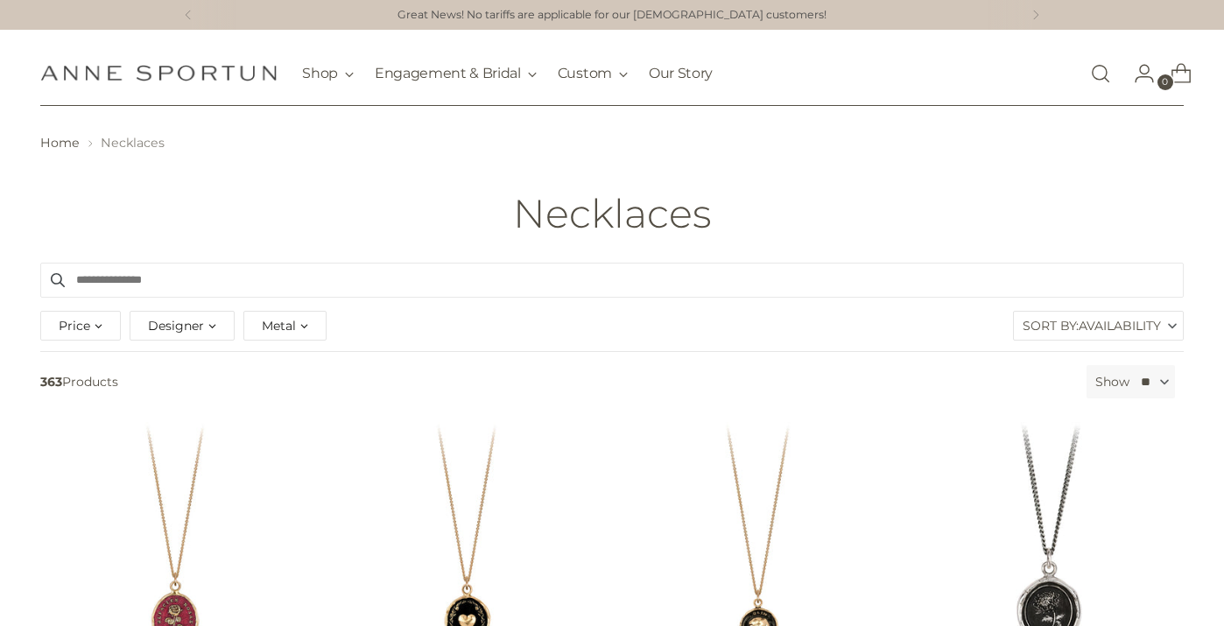
click at [268, 337] on div "Metal" at bounding box center [284, 326] width 83 height 30
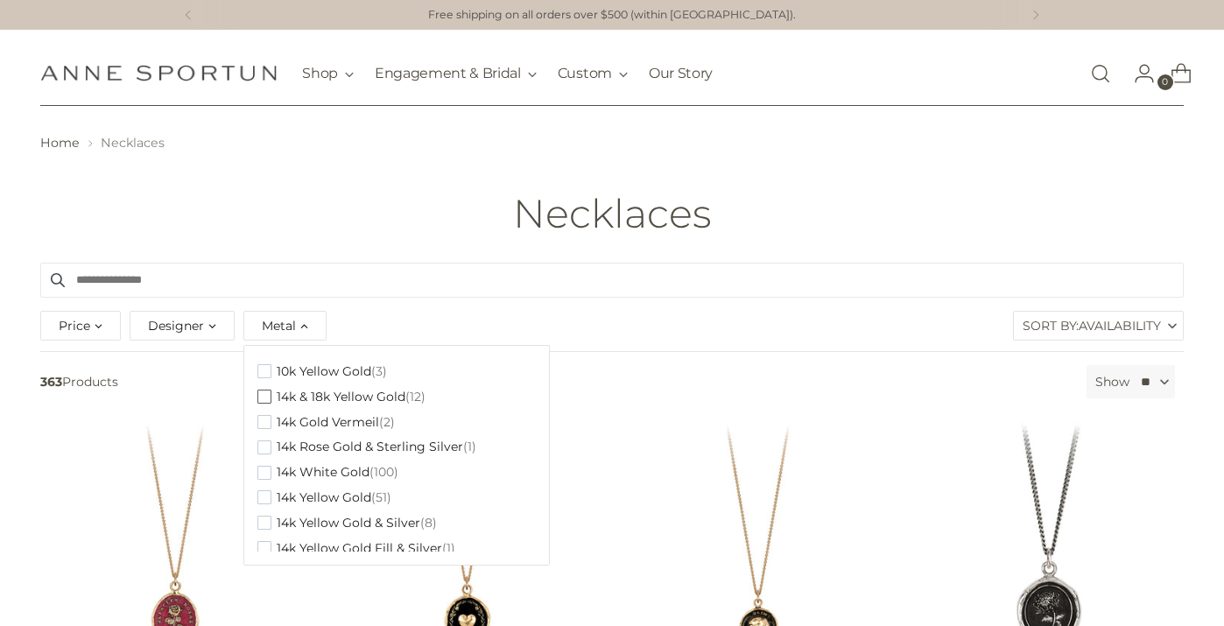
click at [268, 403] on span "button" at bounding box center [264, 397] width 14 height 14
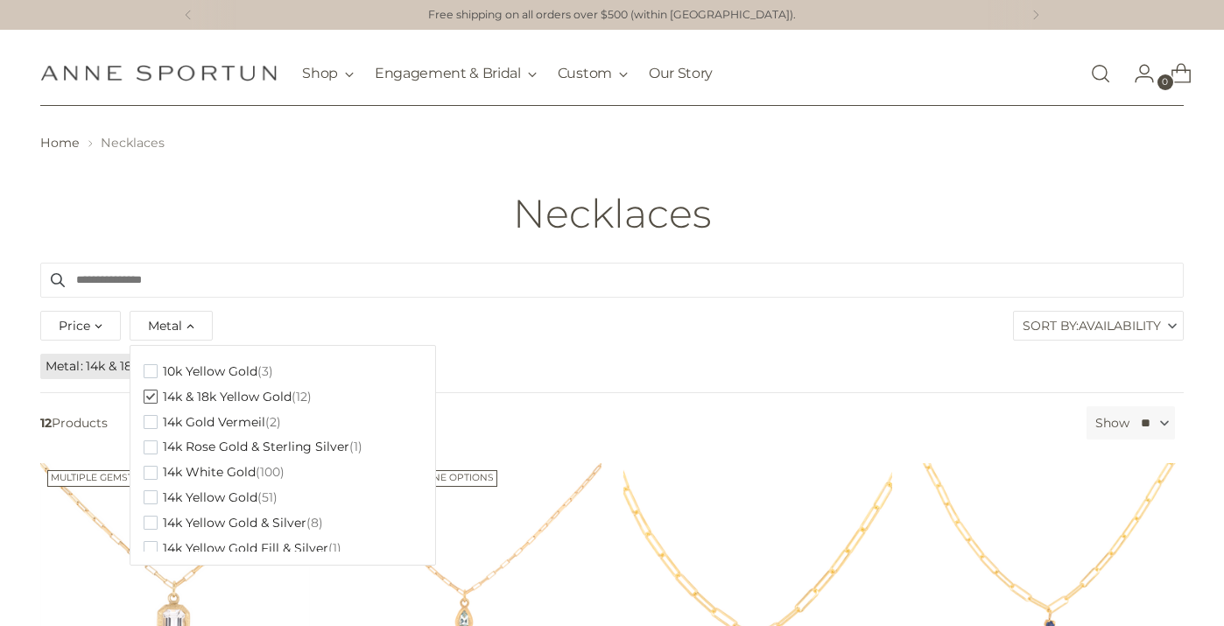
click at [149, 403] on span "button" at bounding box center [151, 397] width 14 height 14
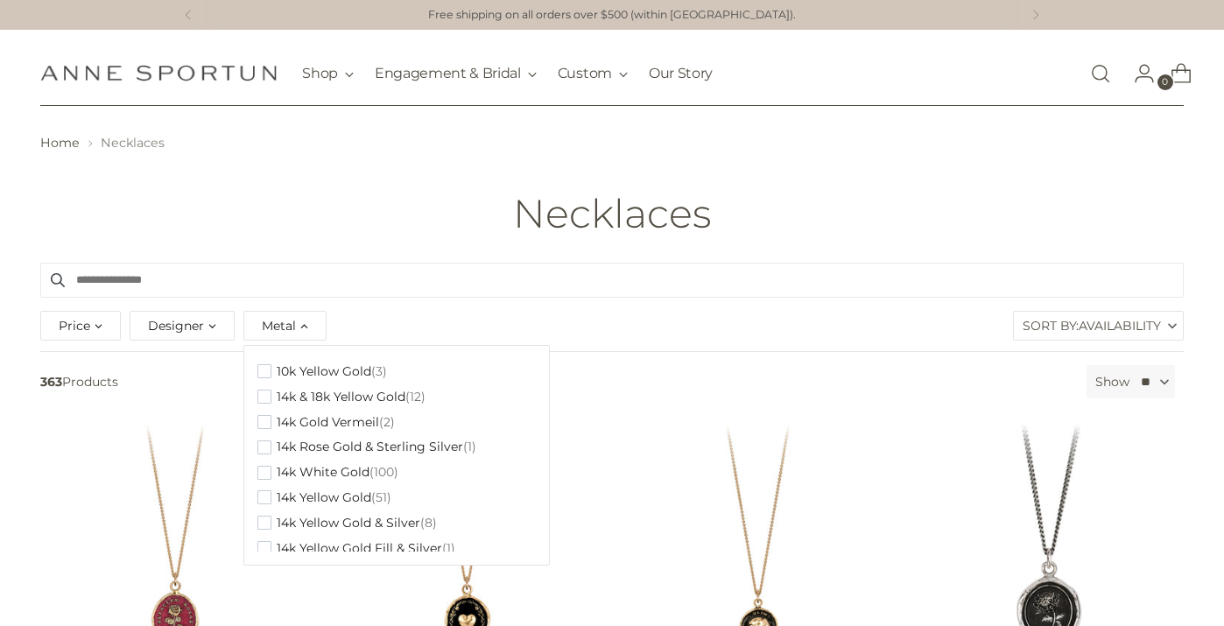
click at [283, 331] on span "Metal" at bounding box center [279, 325] width 34 height 19
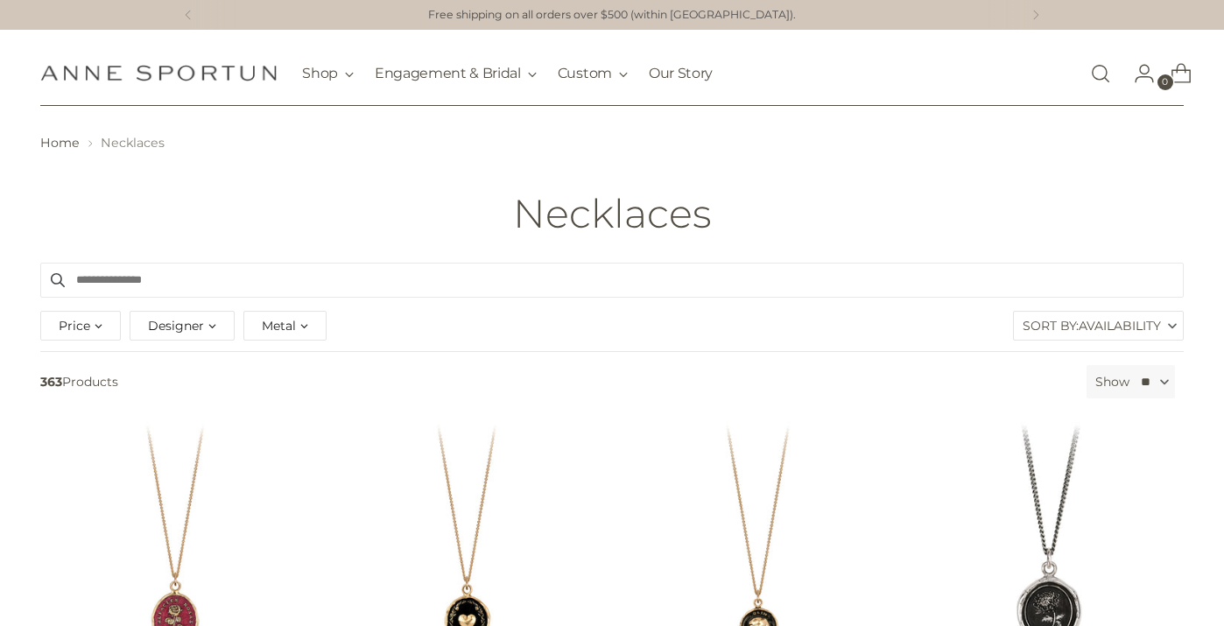
click at [283, 331] on span "Metal" at bounding box center [279, 325] width 34 height 19
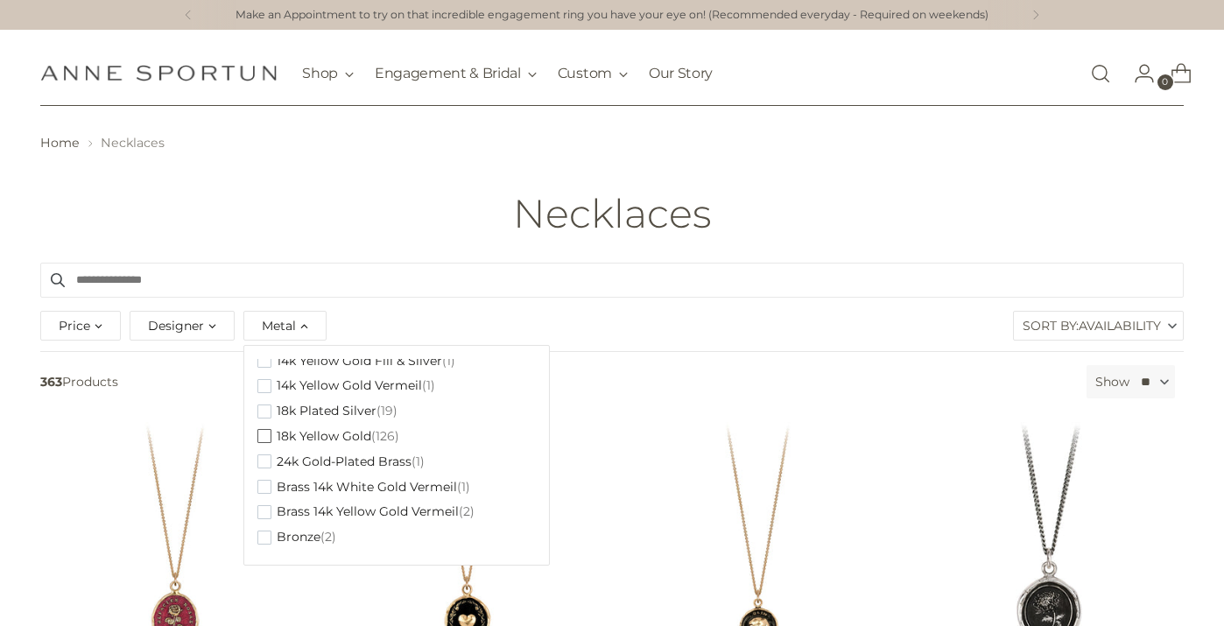
scroll to position [165, 0]
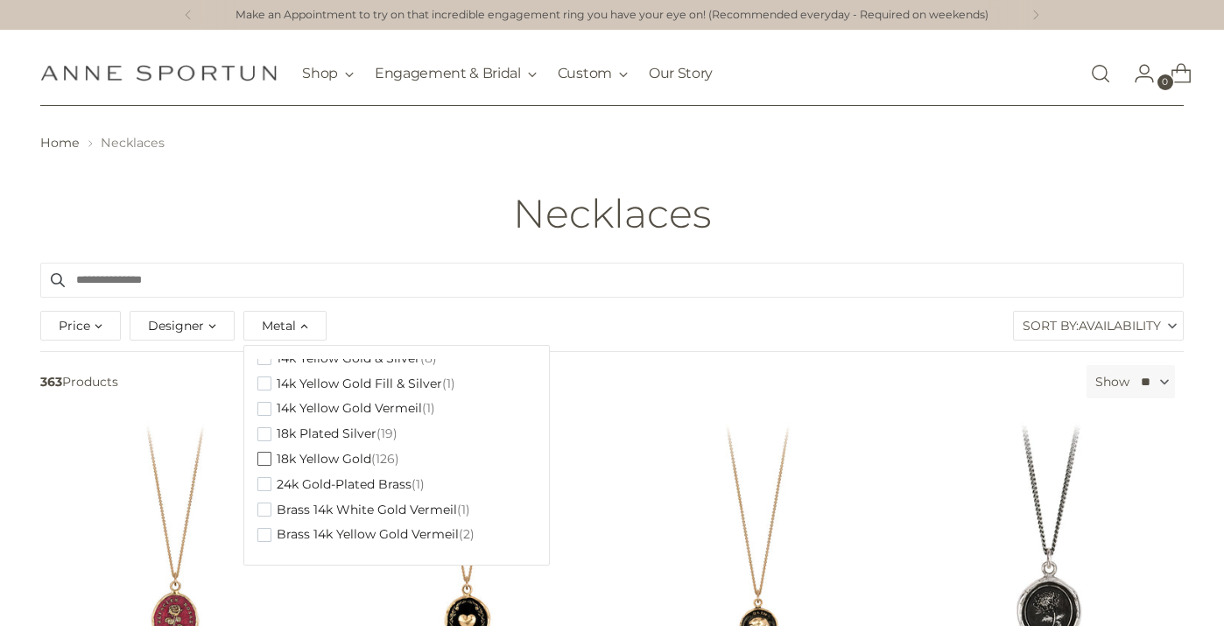
click at [264, 462] on span "button" at bounding box center [264, 459] width 14 height 14
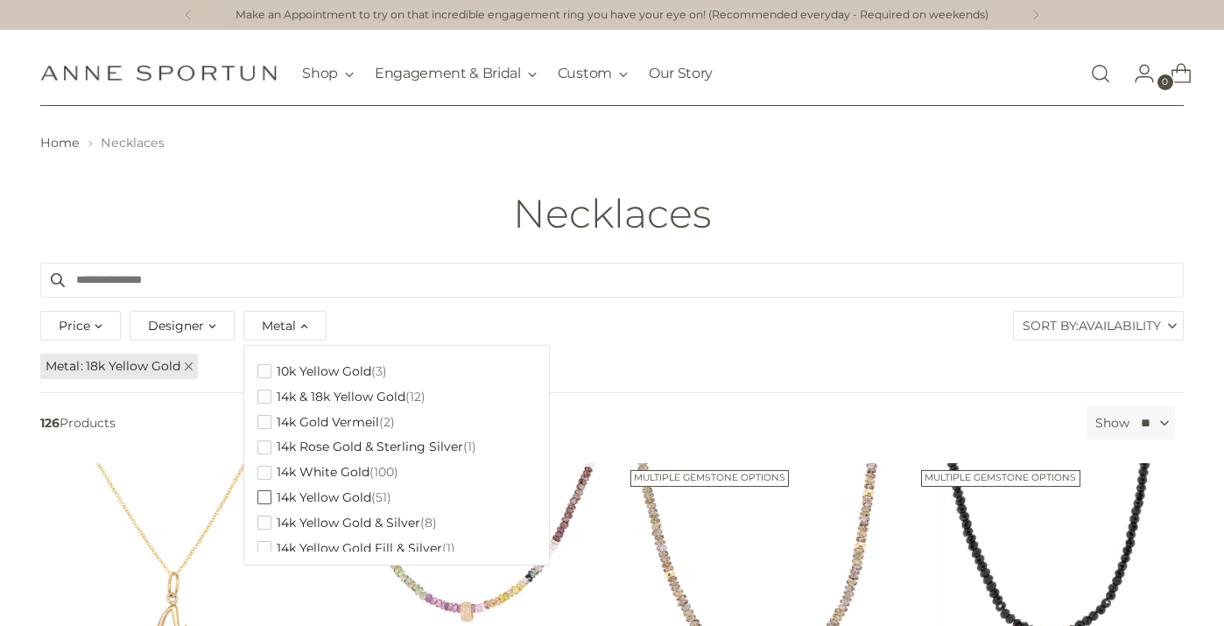
click at [264, 498] on span "button" at bounding box center [264, 497] width 14 height 14
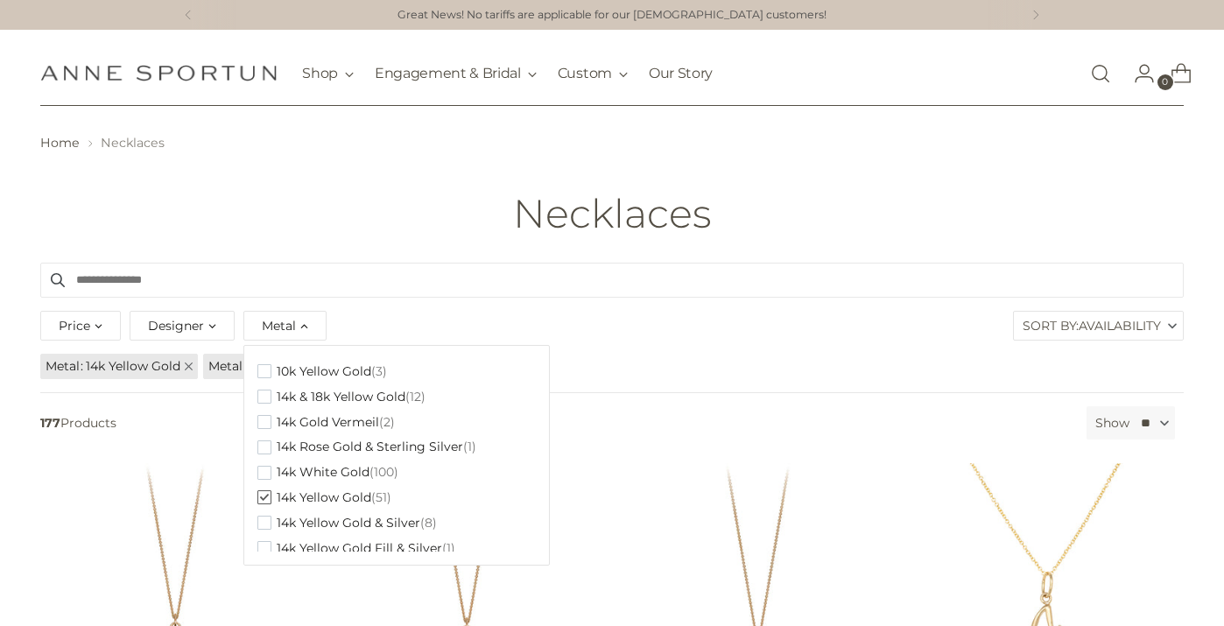
click at [371, 276] on input "Search products" at bounding box center [612, 280] width 1144 height 35
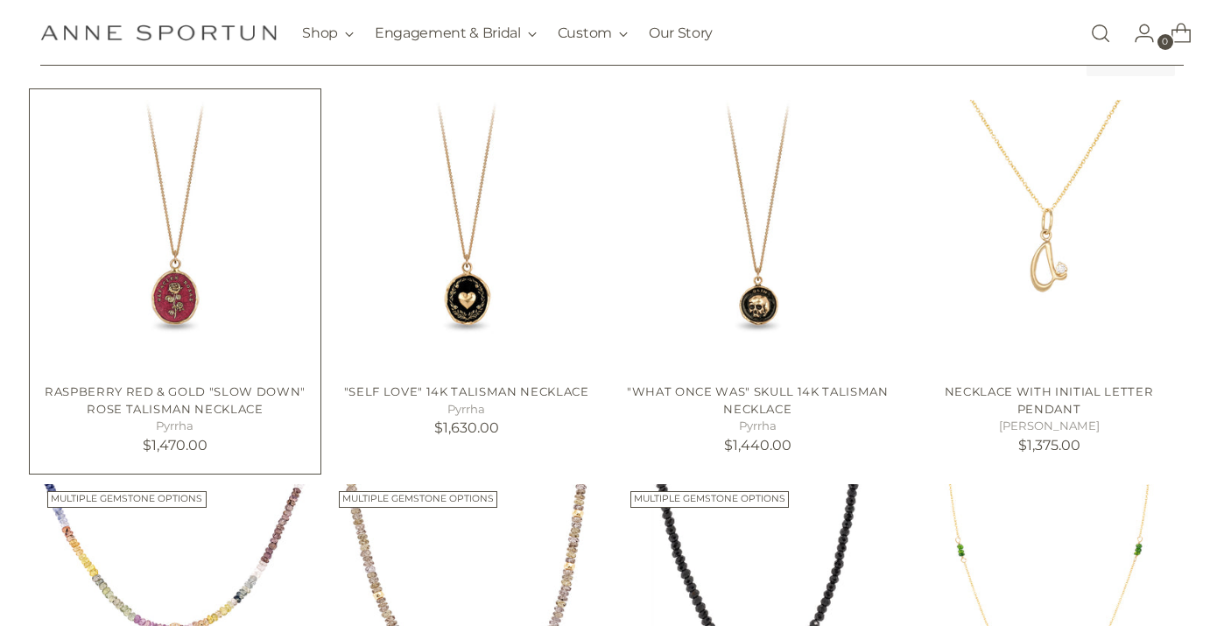
scroll to position [358, 0]
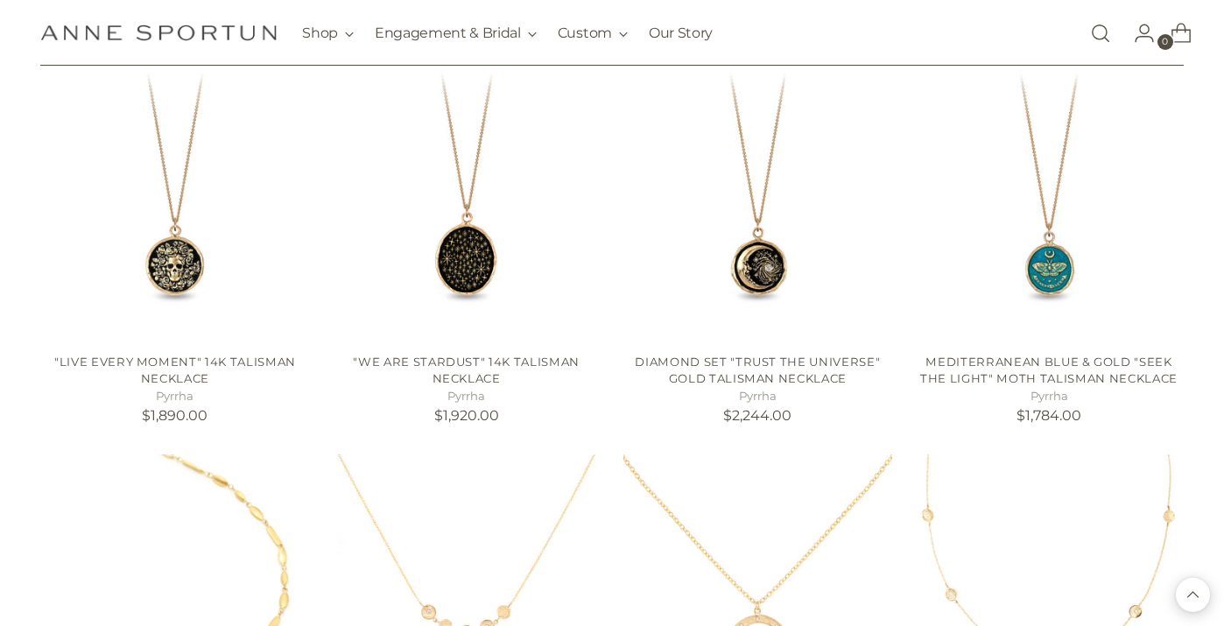
scroll to position [3106, 0]
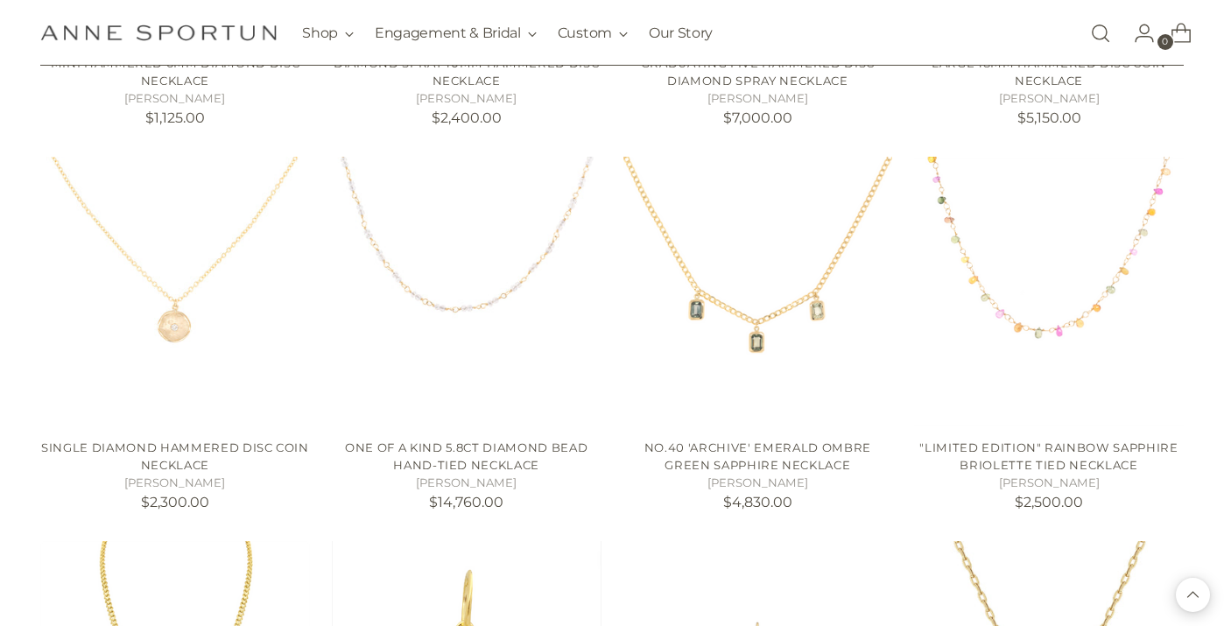
scroll to position [4555, 0]
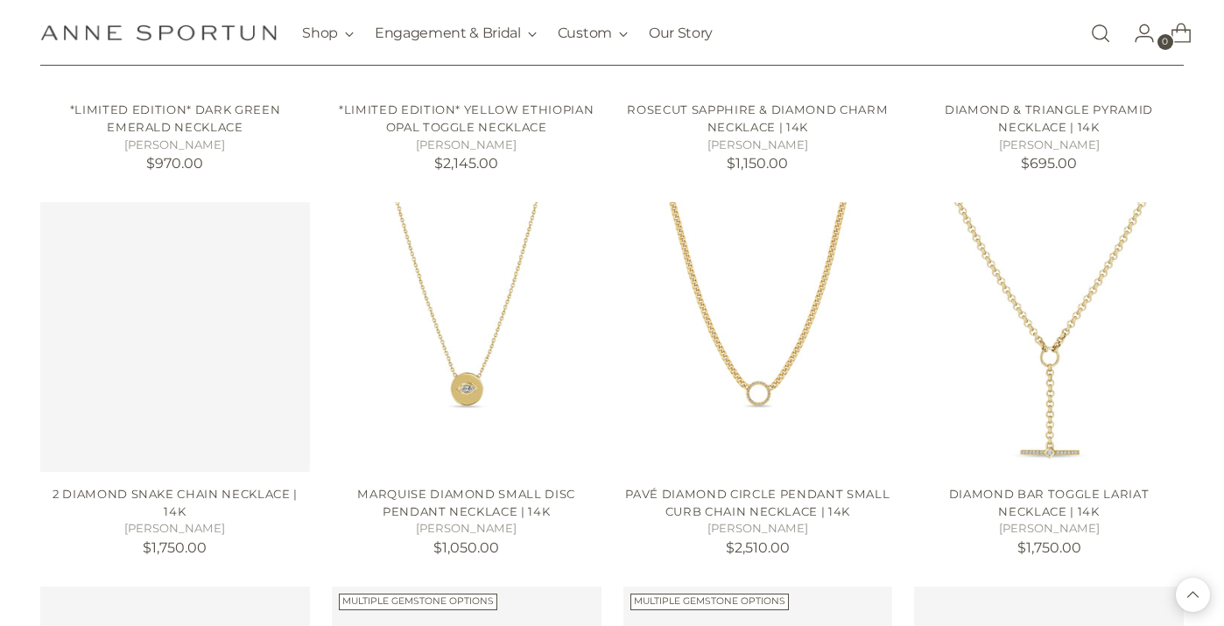
scroll to position [5660, 0]
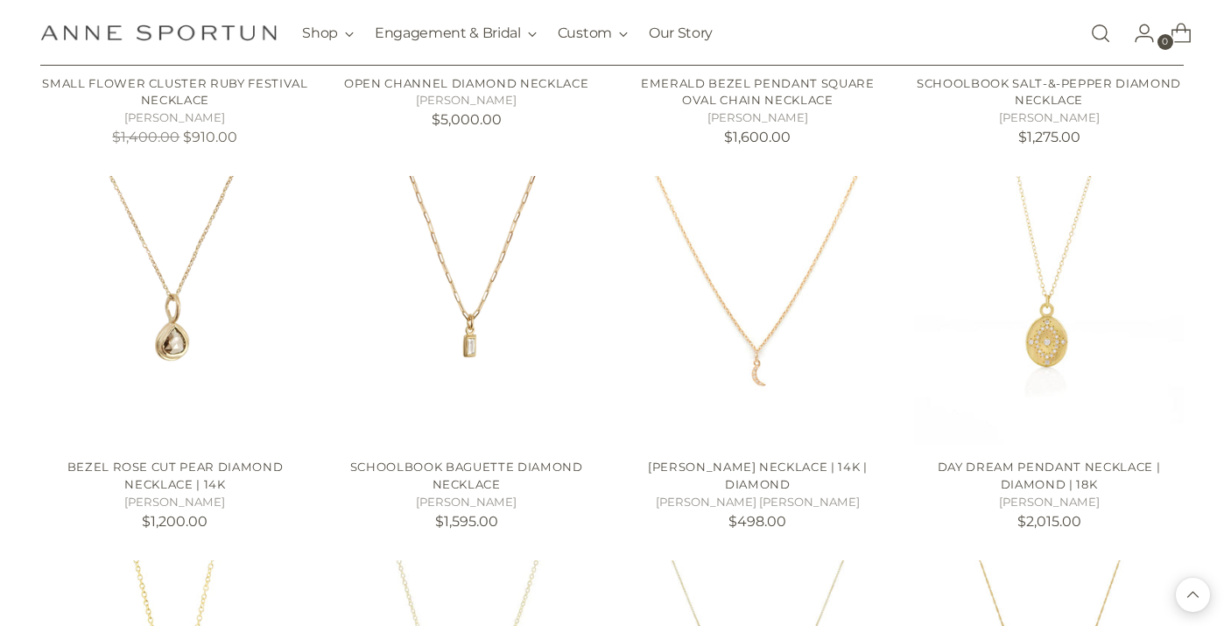
scroll to position [7609, 0]
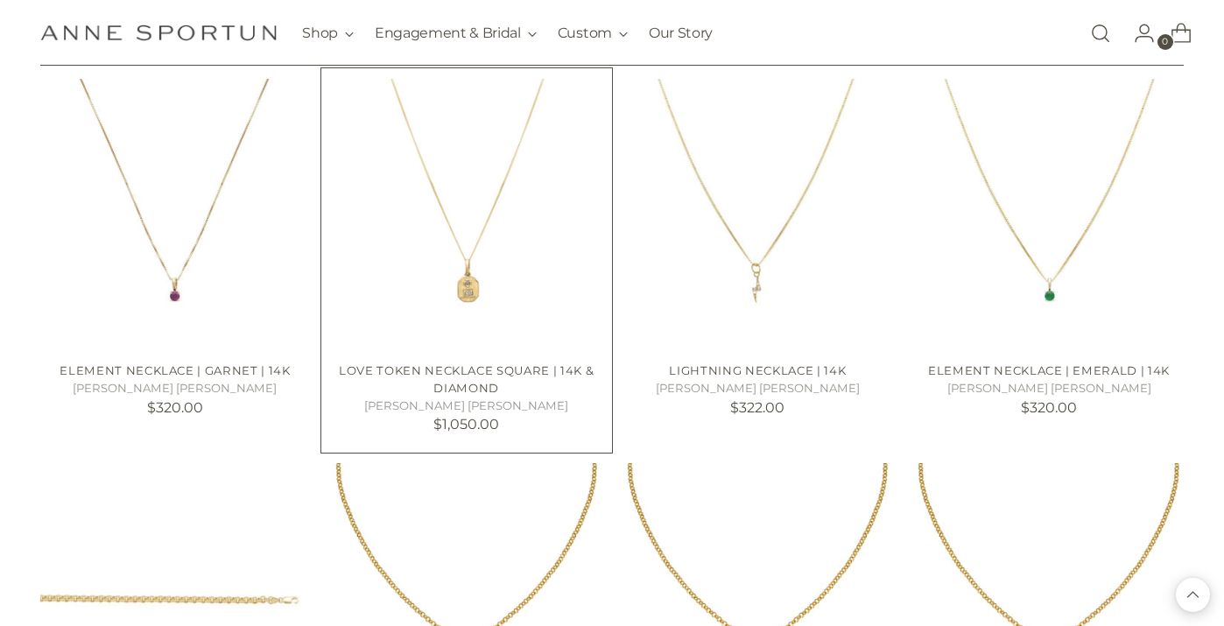
scroll to position [8864, 0]
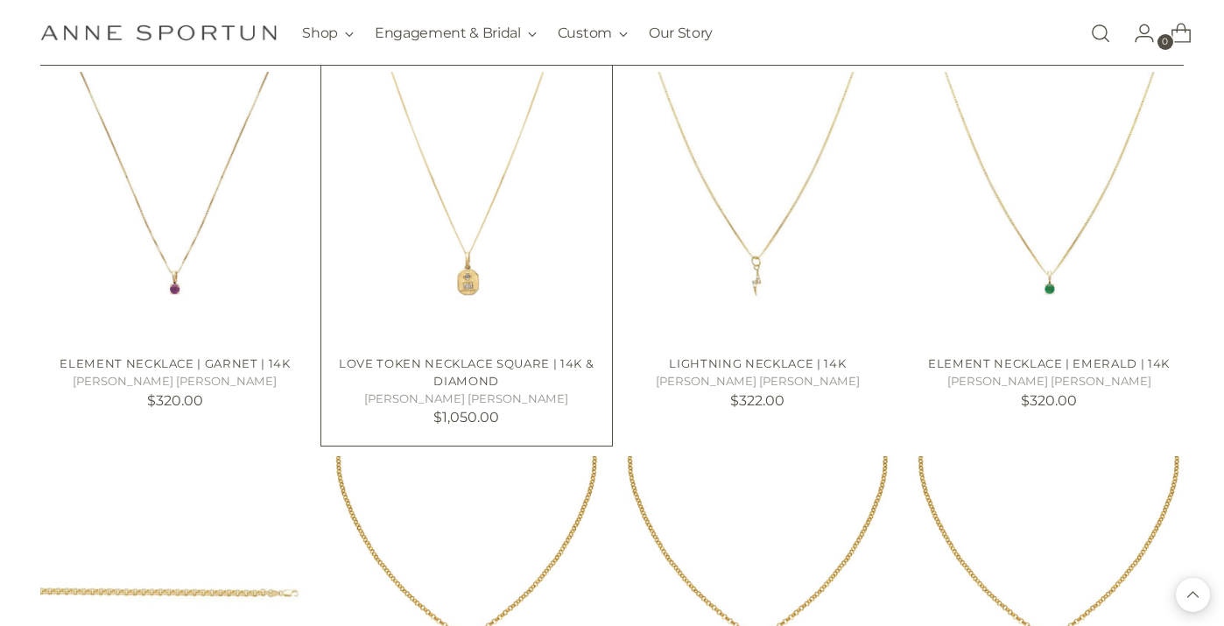
click at [504, 363] on link "Love Token Necklace Square | 14k & Diamond" at bounding box center [466, 372] width 255 height 32
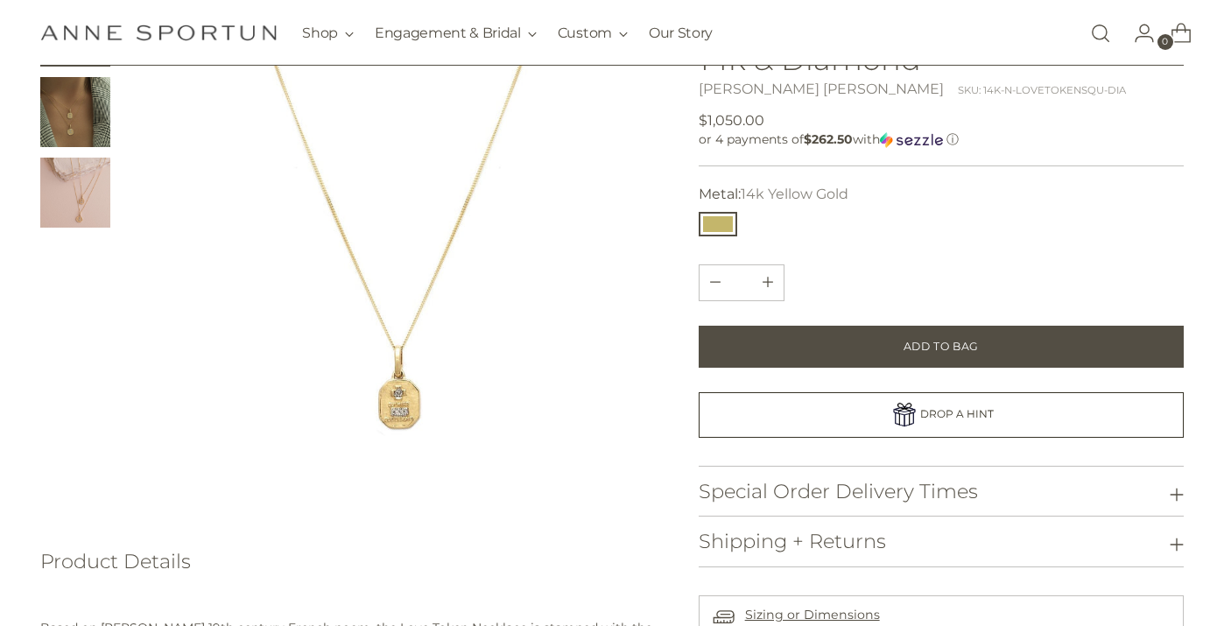
scroll to position [176, 0]
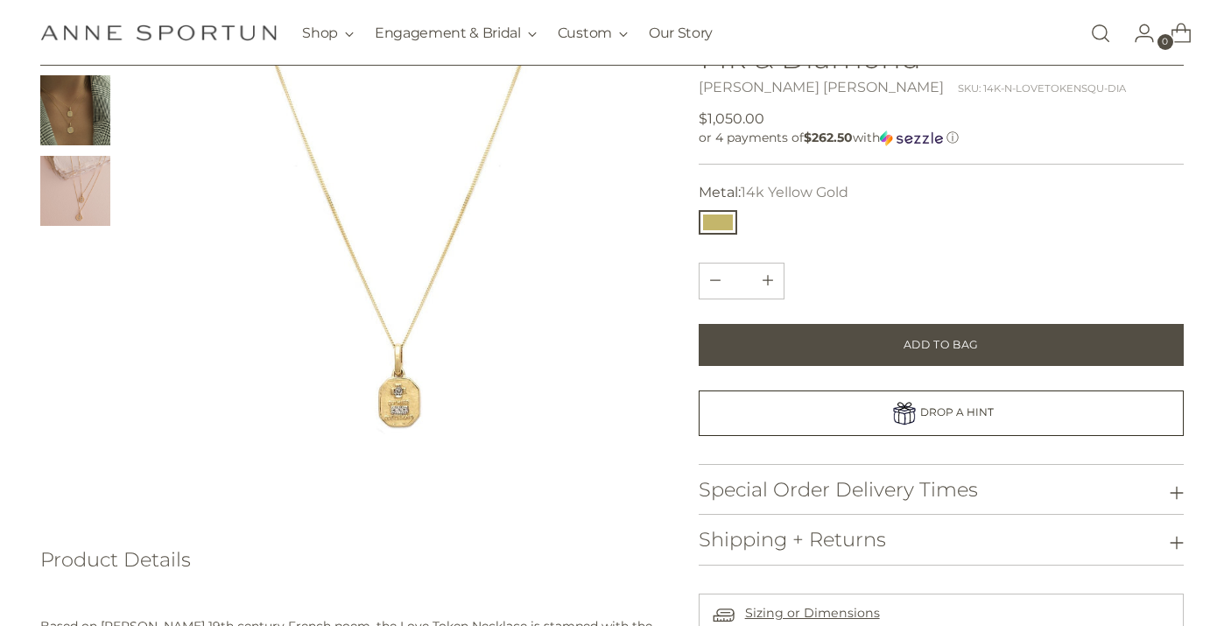
click at [398, 403] on img at bounding box center [396, 256] width 523 height 523
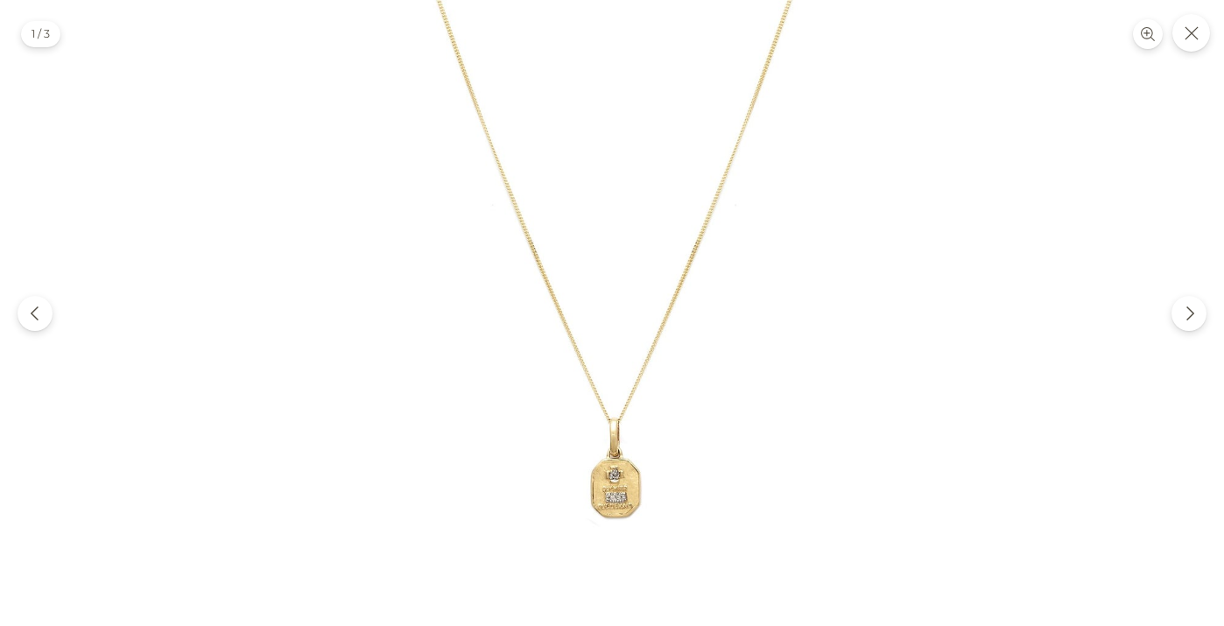
click at [635, 506] on img at bounding box center [613, 313] width 626 height 626
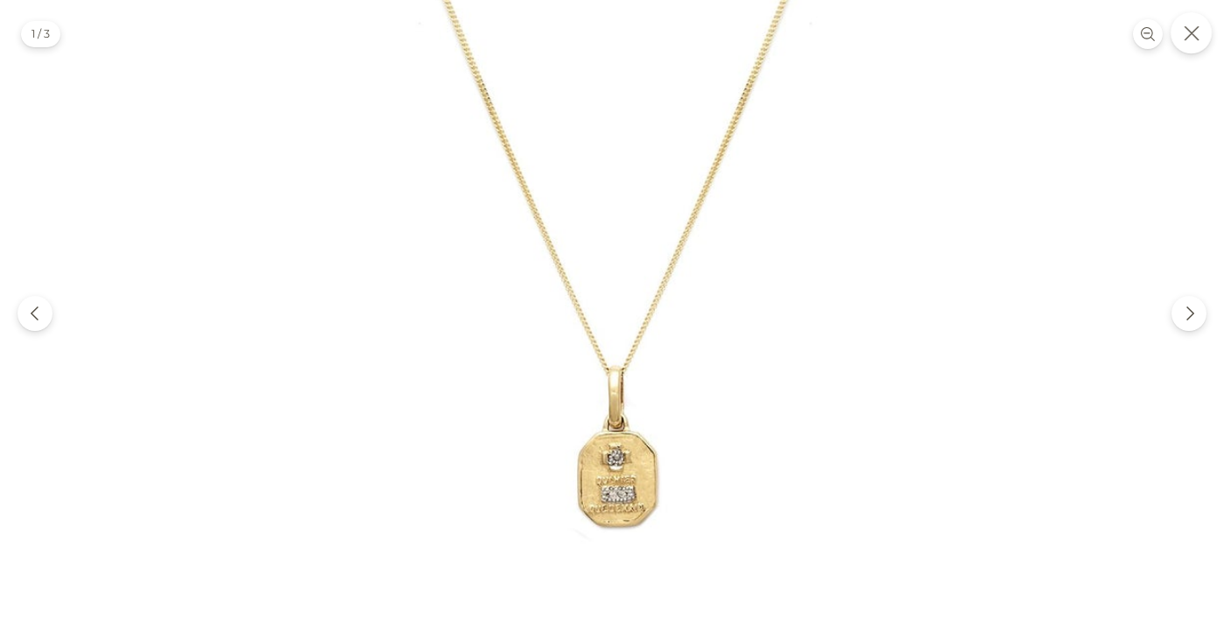
click at [1195, 43] on button "Close" at bounding box center [1191, 32] width 41 height 41
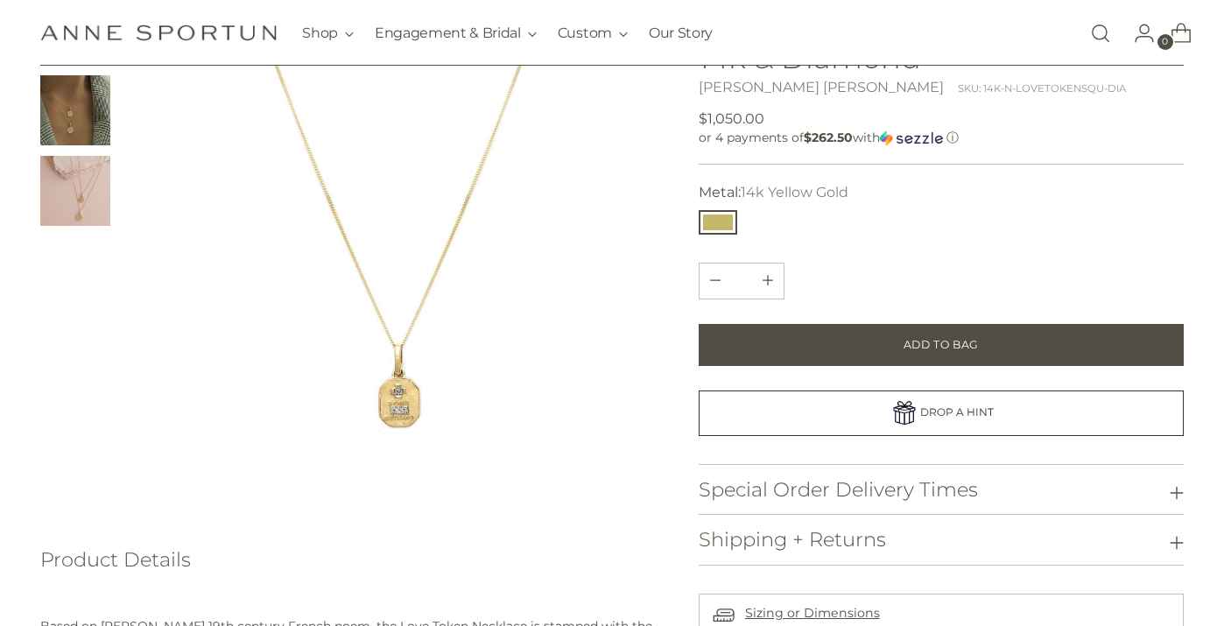
click at [84, 186] on img "Change image to image 3" at bounding box center [75, 191] width 70 height 70
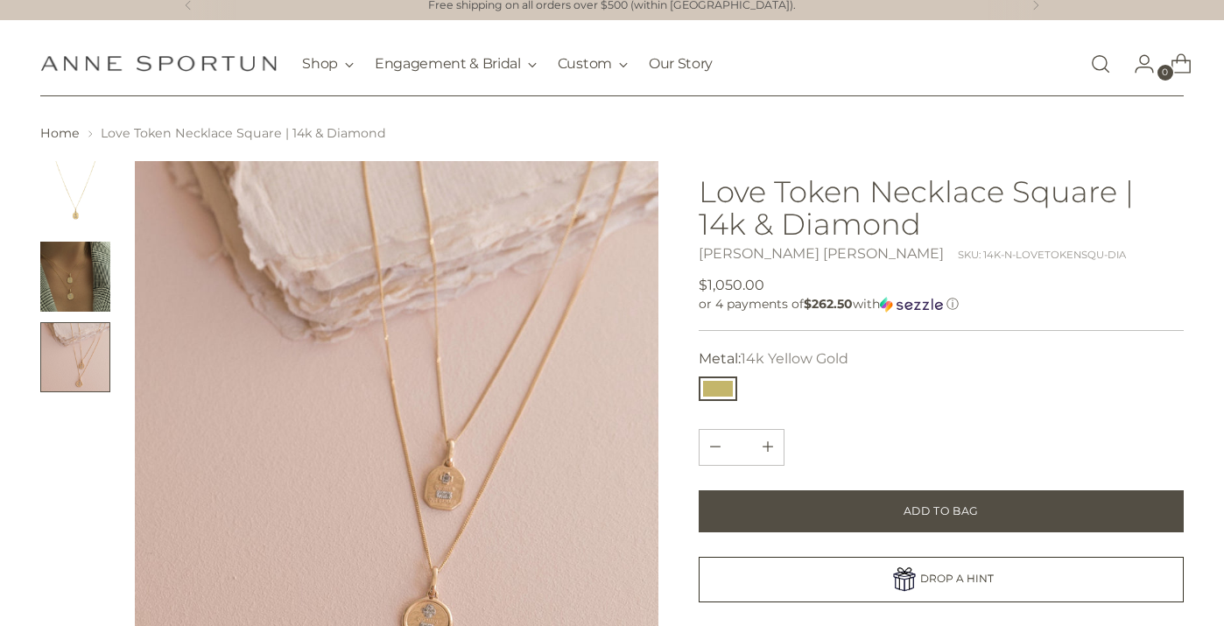
scroll to position [6, 0]
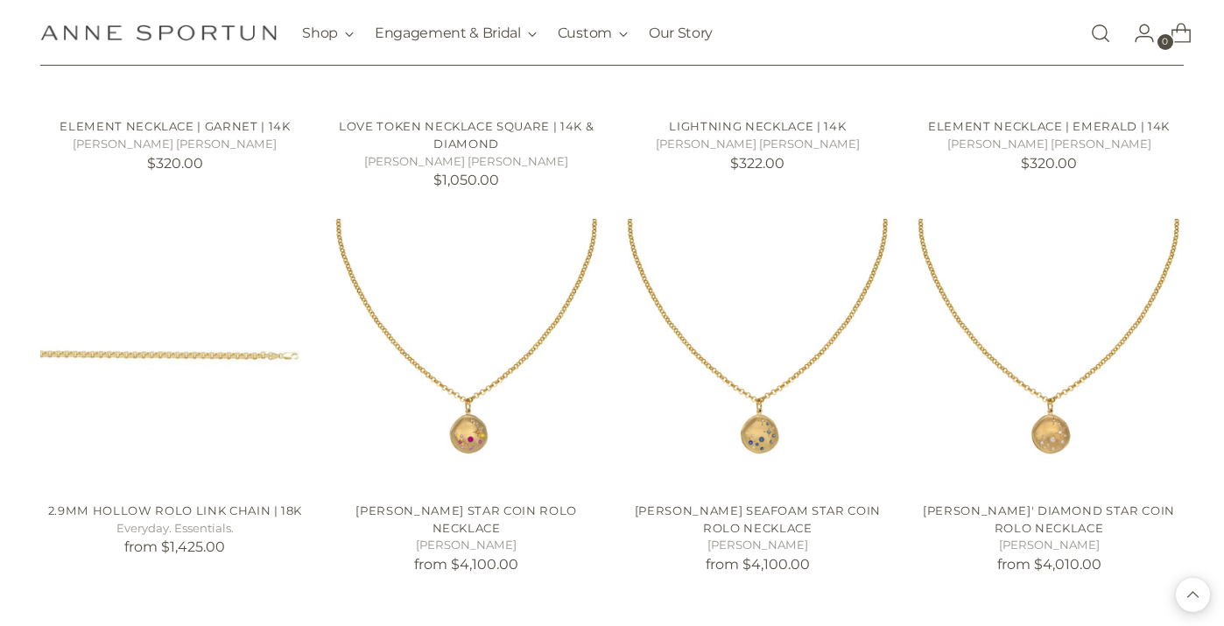
scroll to position [9112, 0]
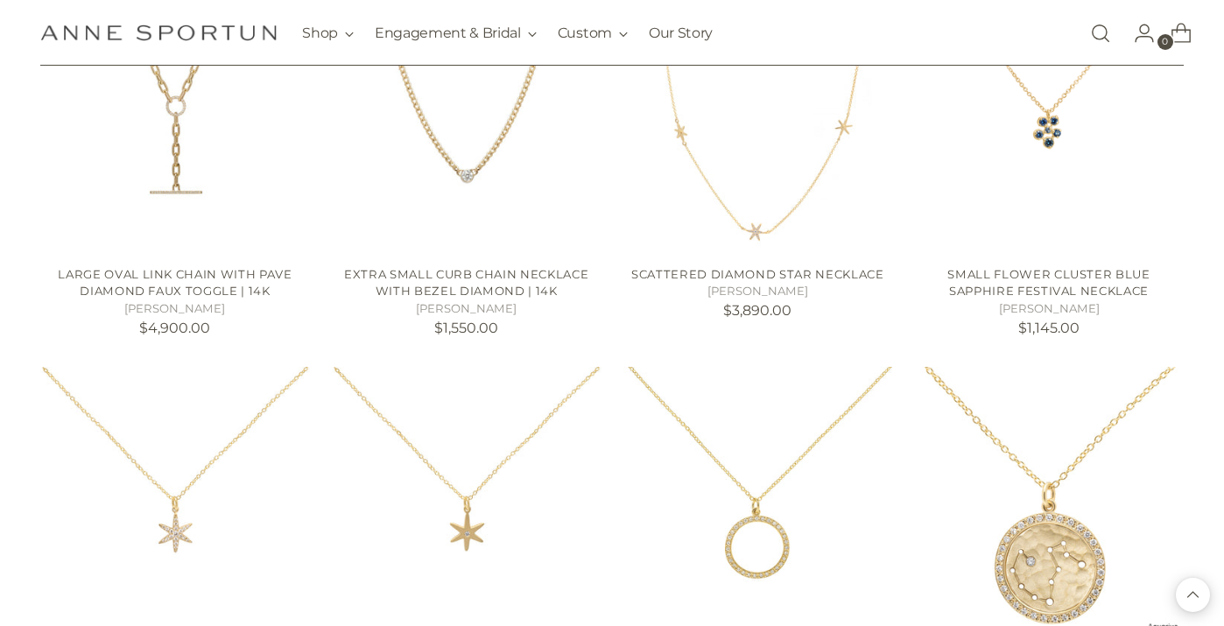
scroll to position [10920, 0]
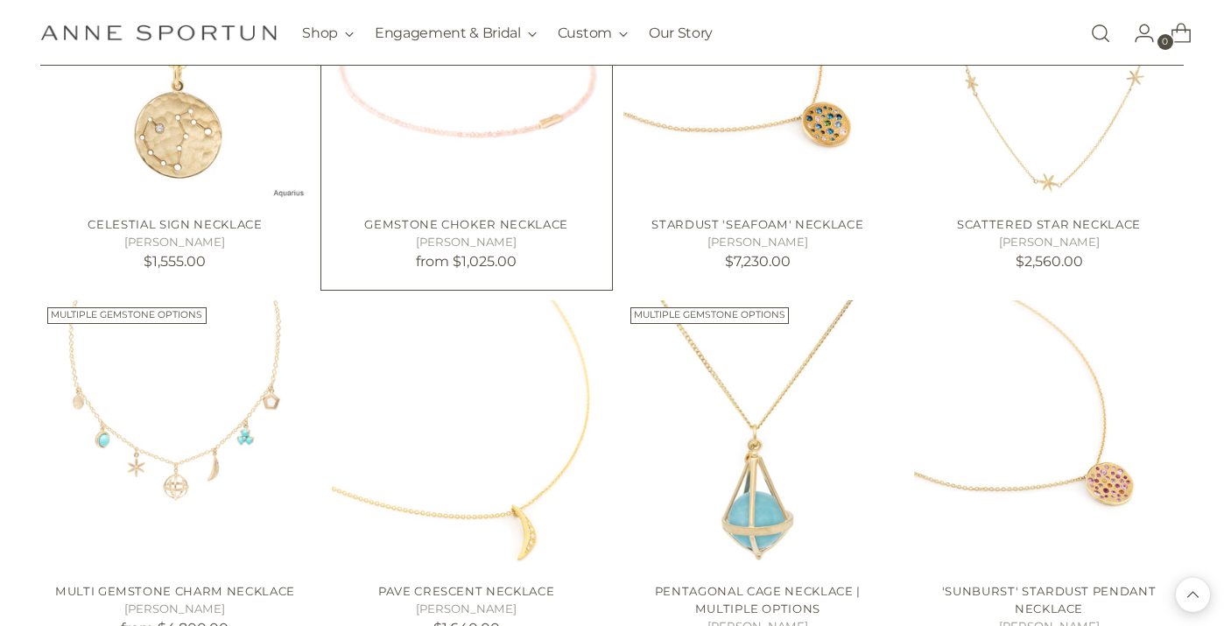
scroll to position [11696, 0]
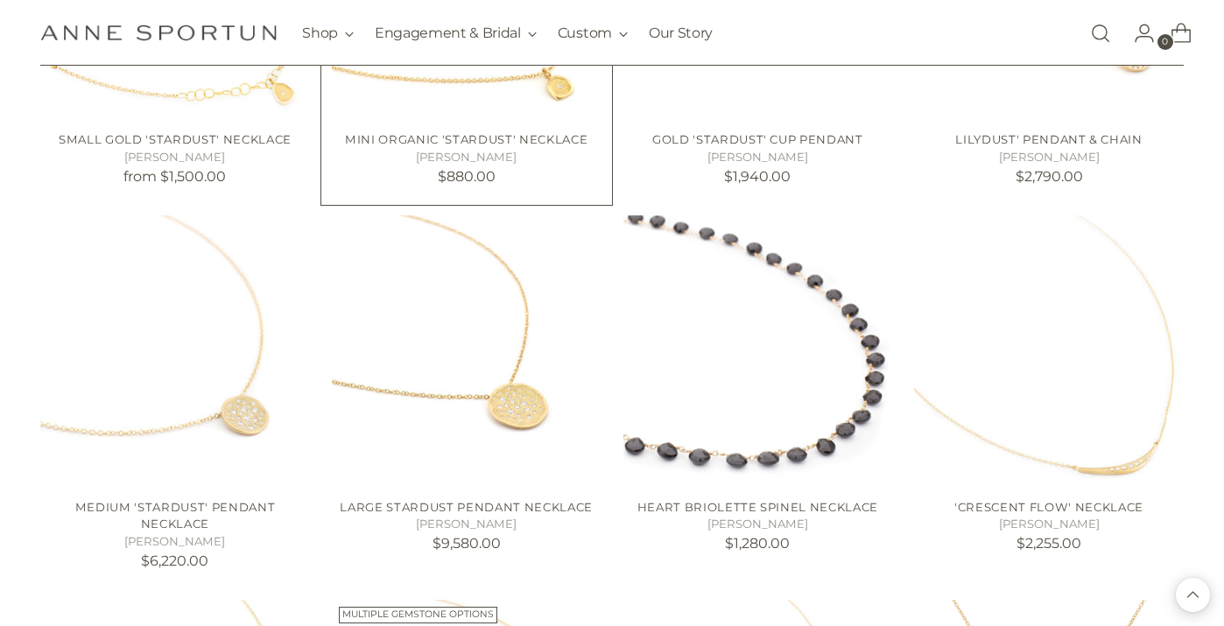
scroll to position [12658, 0]
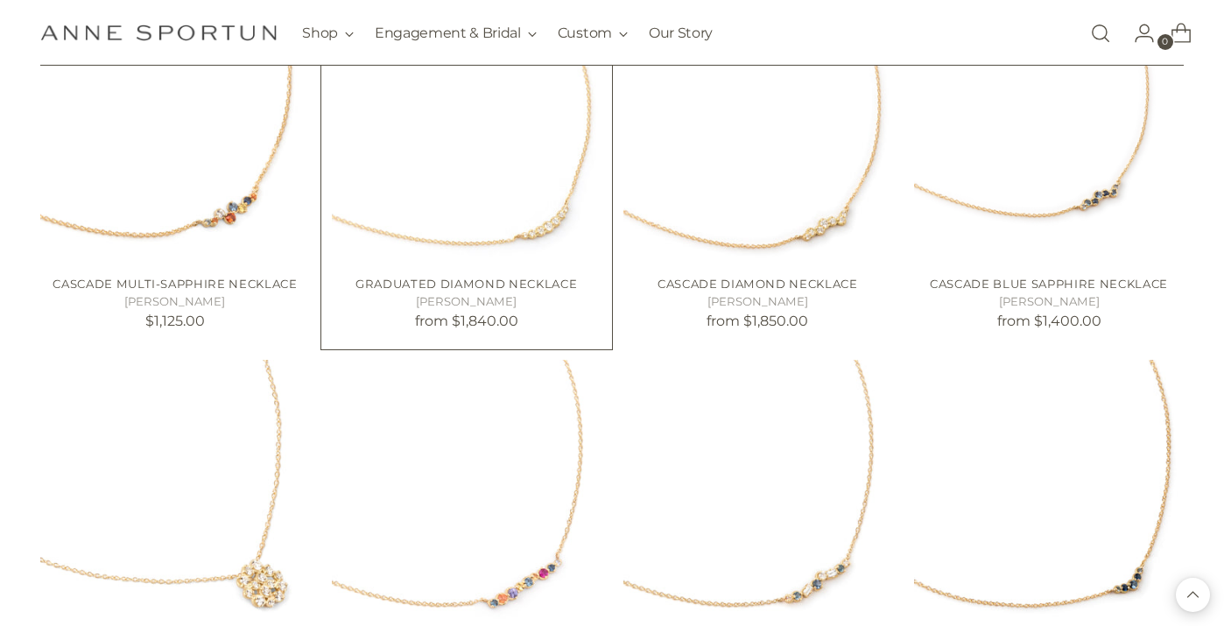
scroll to position [14660, 0]
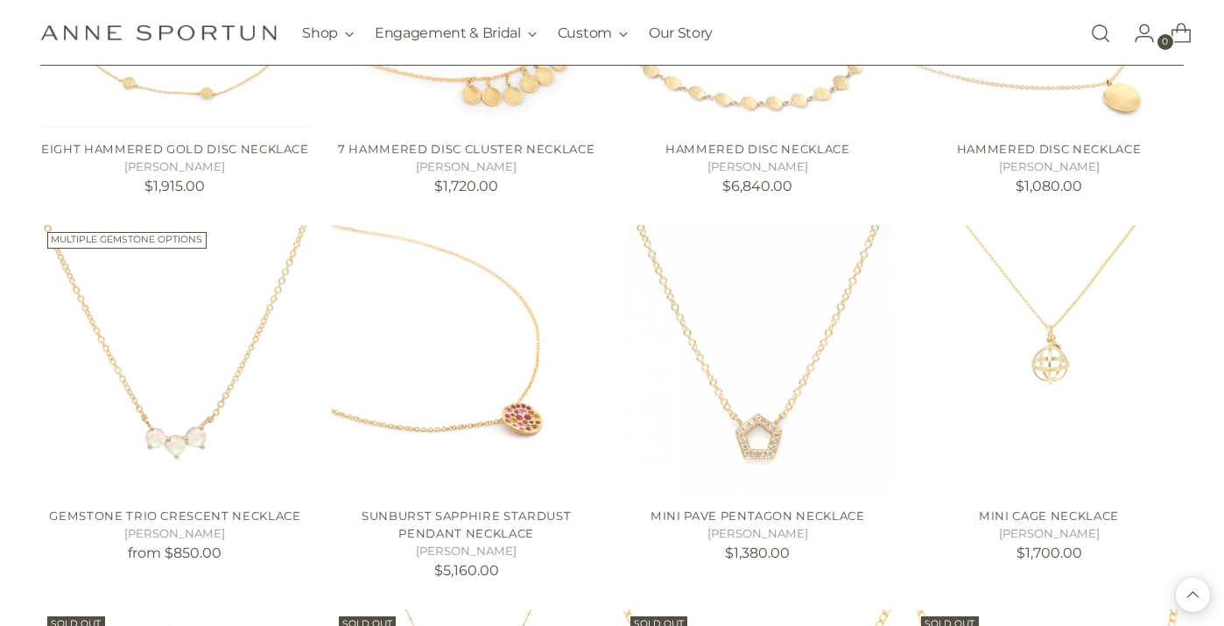
scroll to position [15545, 0]
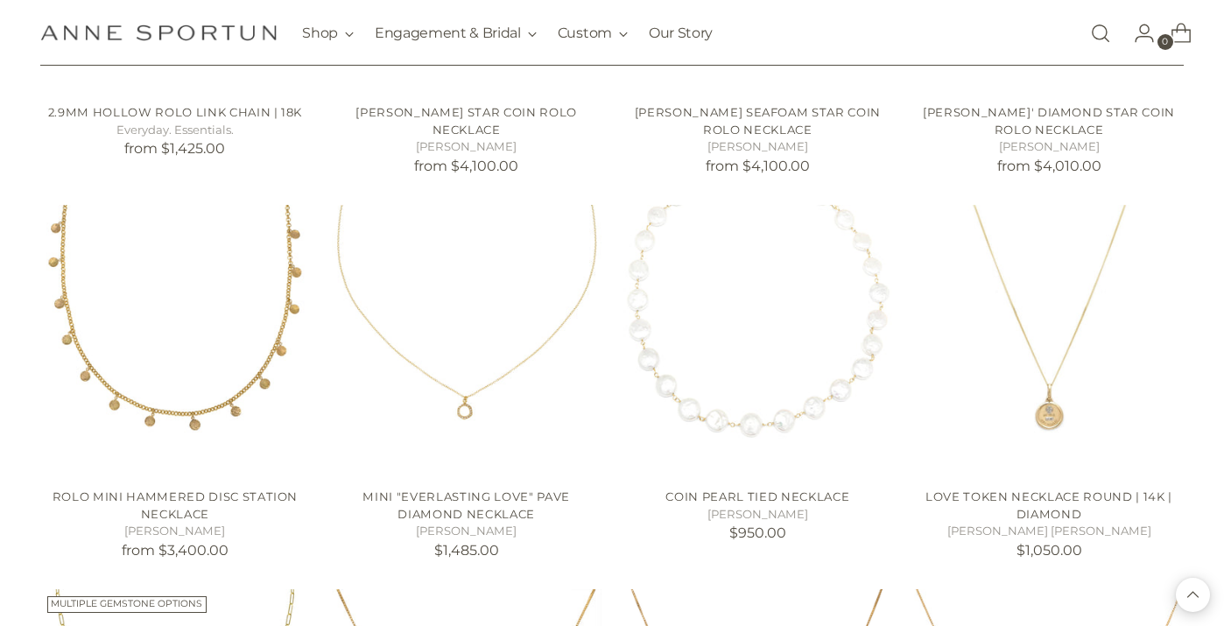
scroll to position [9096, 0]
